Goal: Task Accomplishment & Management: Manage account settings

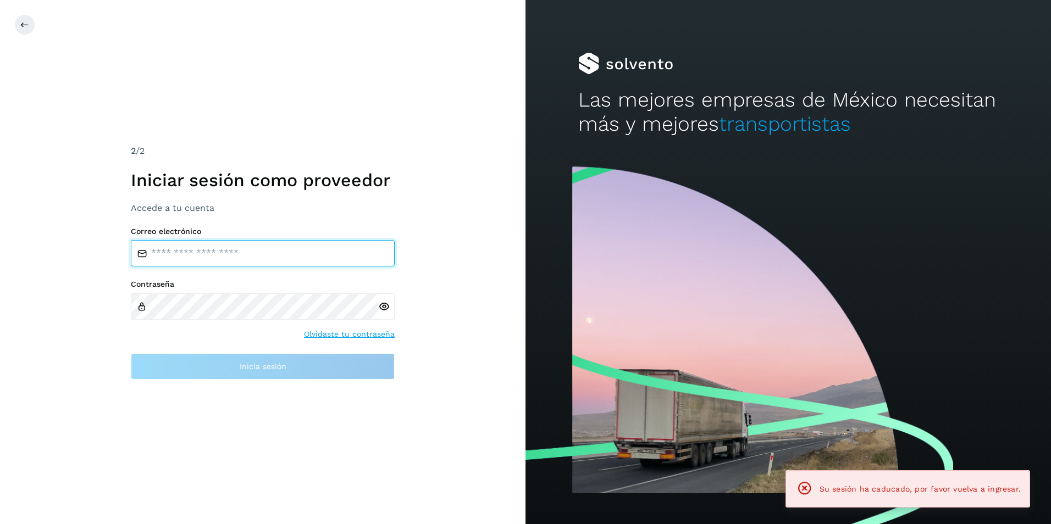
type input "**********"
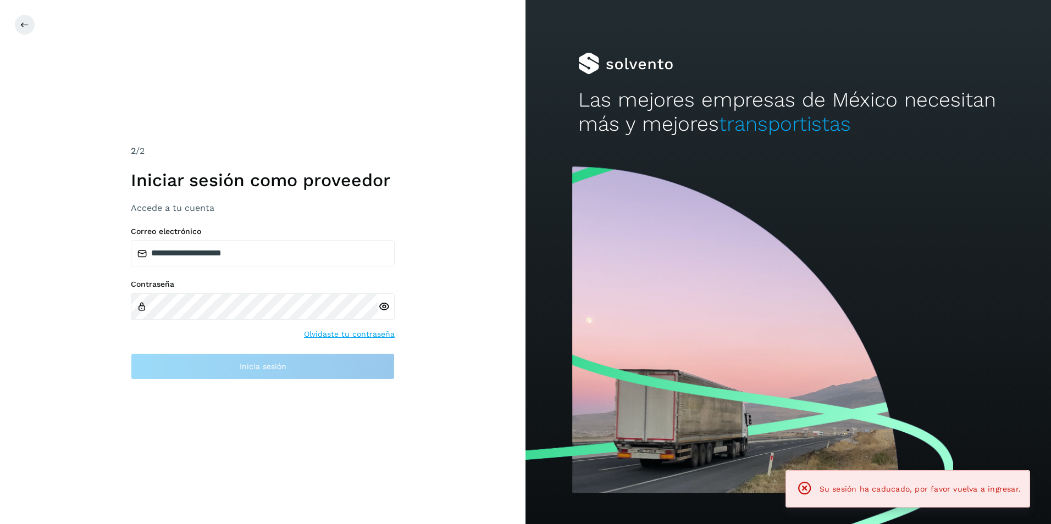
click at [390, 308] on div at bounding box center [386, 306] width 16 height 26
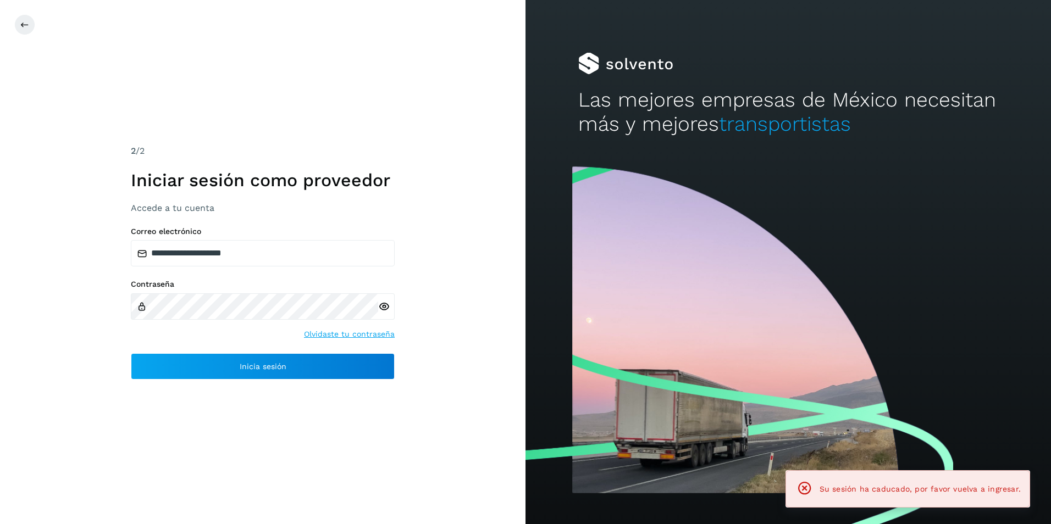
click at [387, 308] on icon at bounding box center [384, 307] width 12 height 12
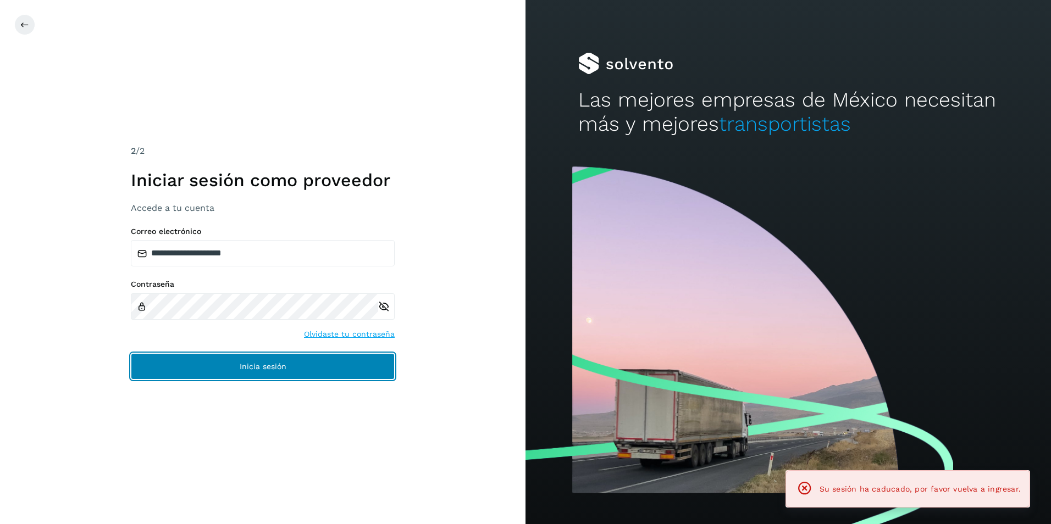
click at [237, 365] on button "Inicia sesión" at bounding box center [263, 366] width 264 height 26
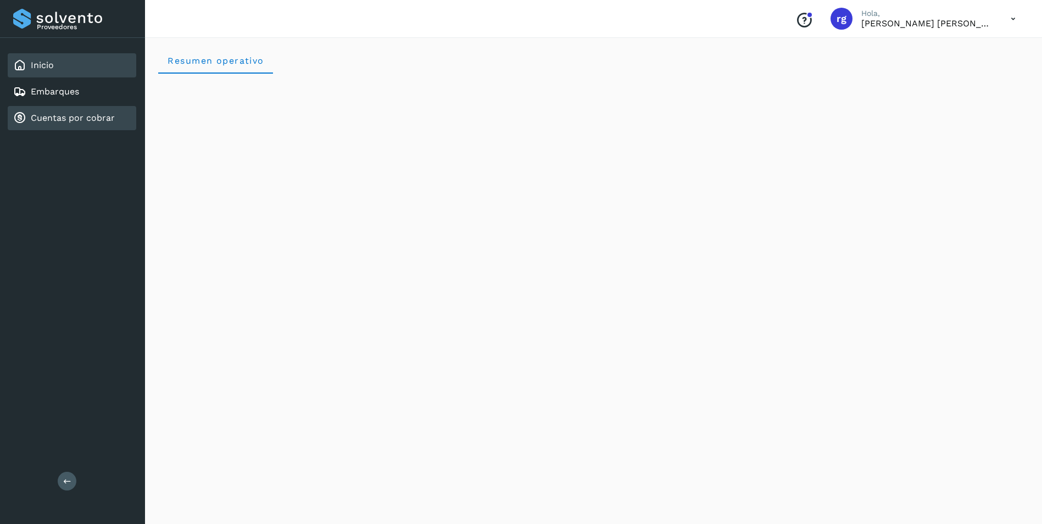
click at [107, 112] on div "Cuentas por cobrar" at bounding box center [64, 118] width 102 height 13
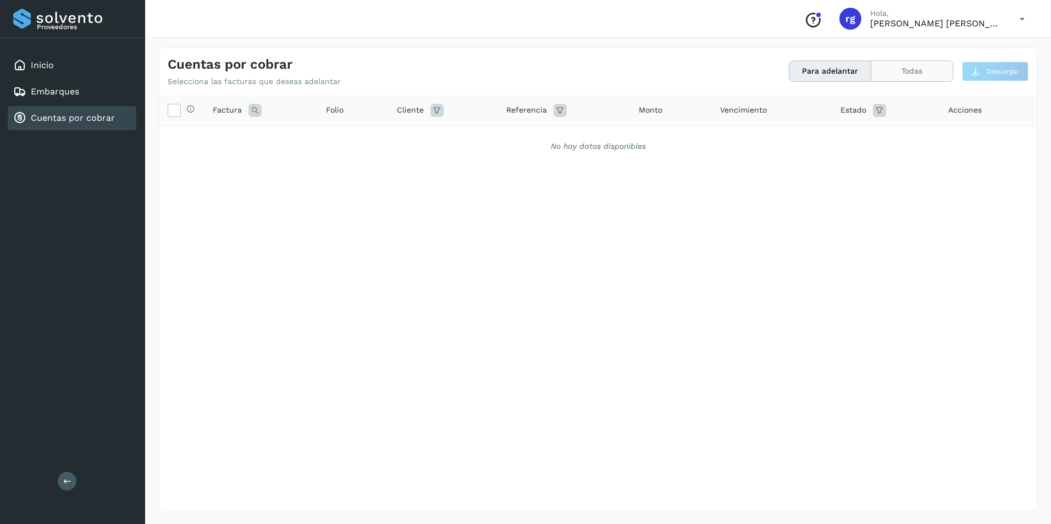
click at [909, 75] on button "Todas" at bounding box center [911, 71] width 81 height 20
